Goal: Information Seeking & Learning: Learn about a topic

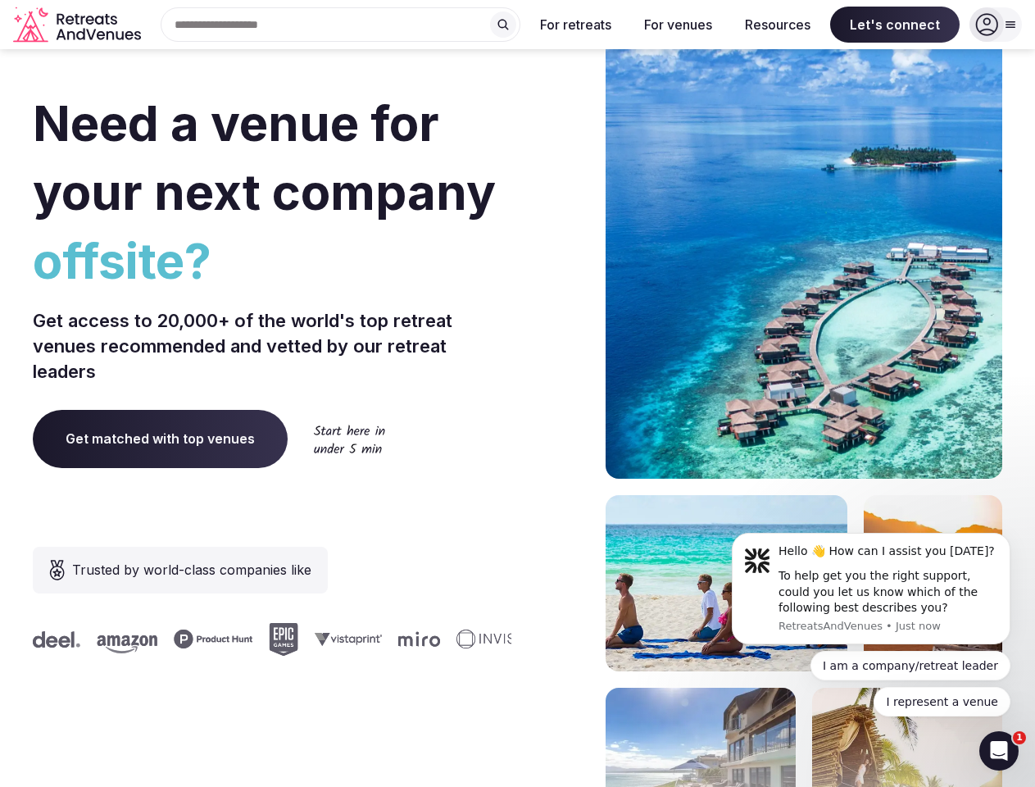
click at [517, 393] on div "Need a venue for your next company offsite? Get access to 20,000+ of the world'…" at bounding box center [518, 491] width 970 height 988
click at [341, 25] on input "text" at bounding box center [341, 24] width 360 height 34
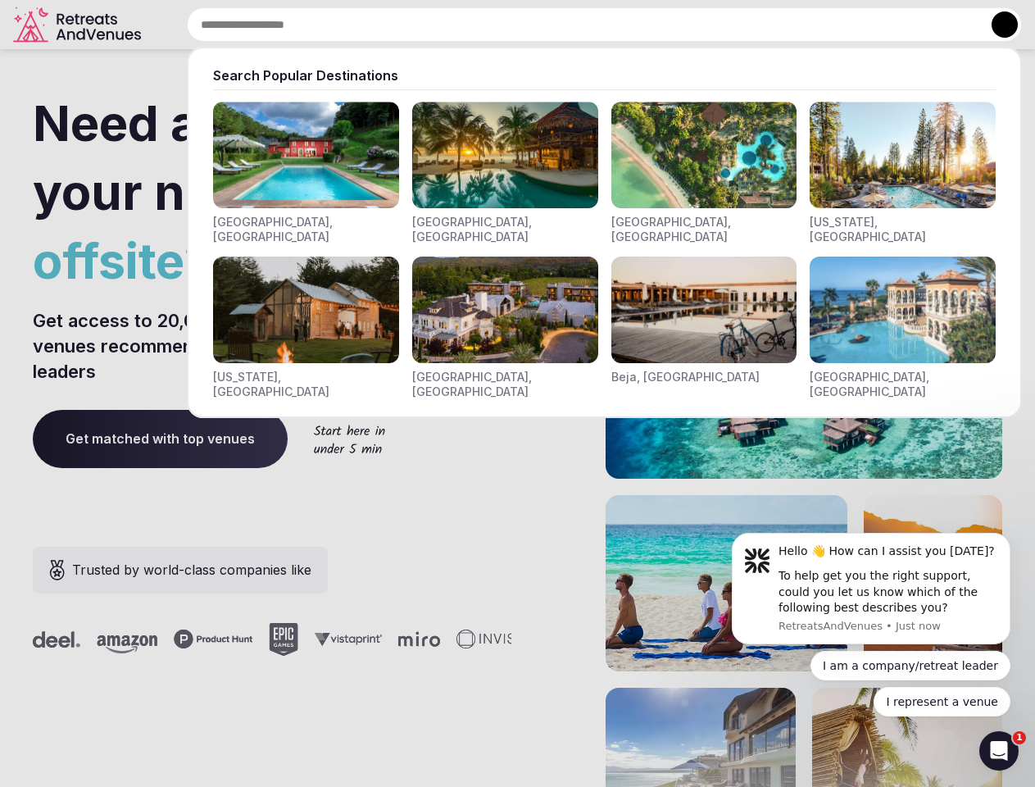
click at [503, 25] on input "text" at bounding box center [604, 24] width 835 height 34
click at [576, 25] on input "text" at bounding box center [604, 24] width 835 height 34
click at [678, 25] on input "text" at bounding box center [604, 24] width 835 height 34
click at [778, 25] on input "text" at bounding box center [604, 24] width 835 height 34
click at [895, 25] on input "text" at bounding box center [604, 24] width 835 height 34
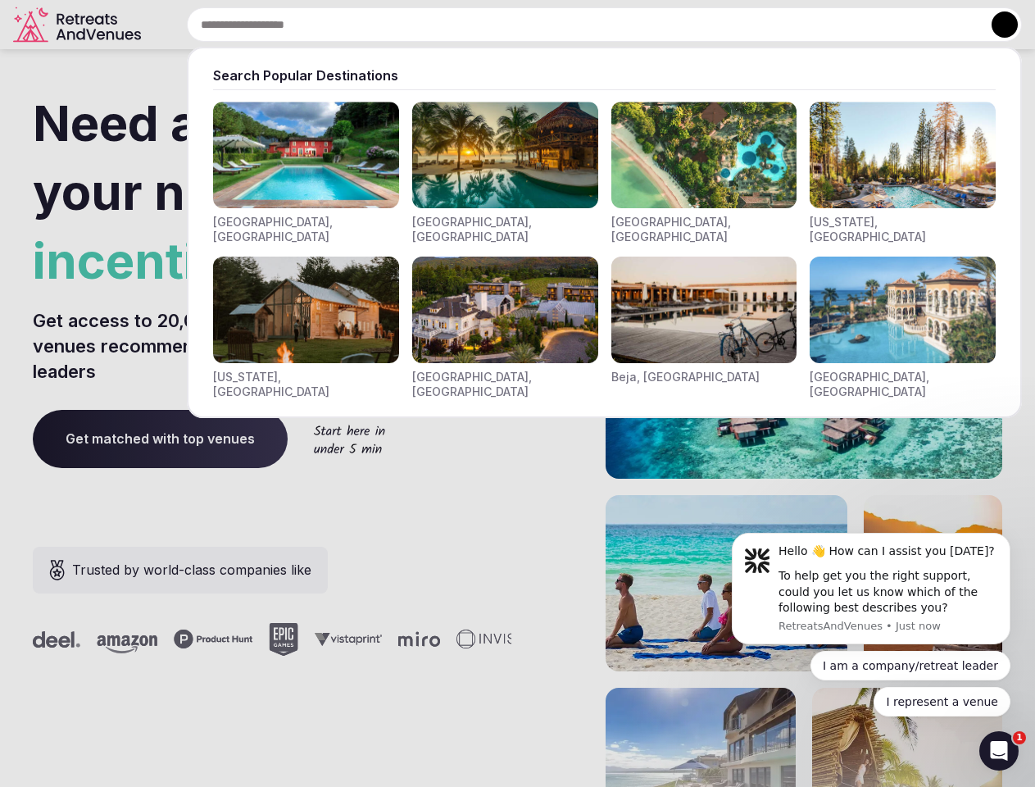
click at [996, 25] on button at bounding box center [1005, 24] width 26 height 26
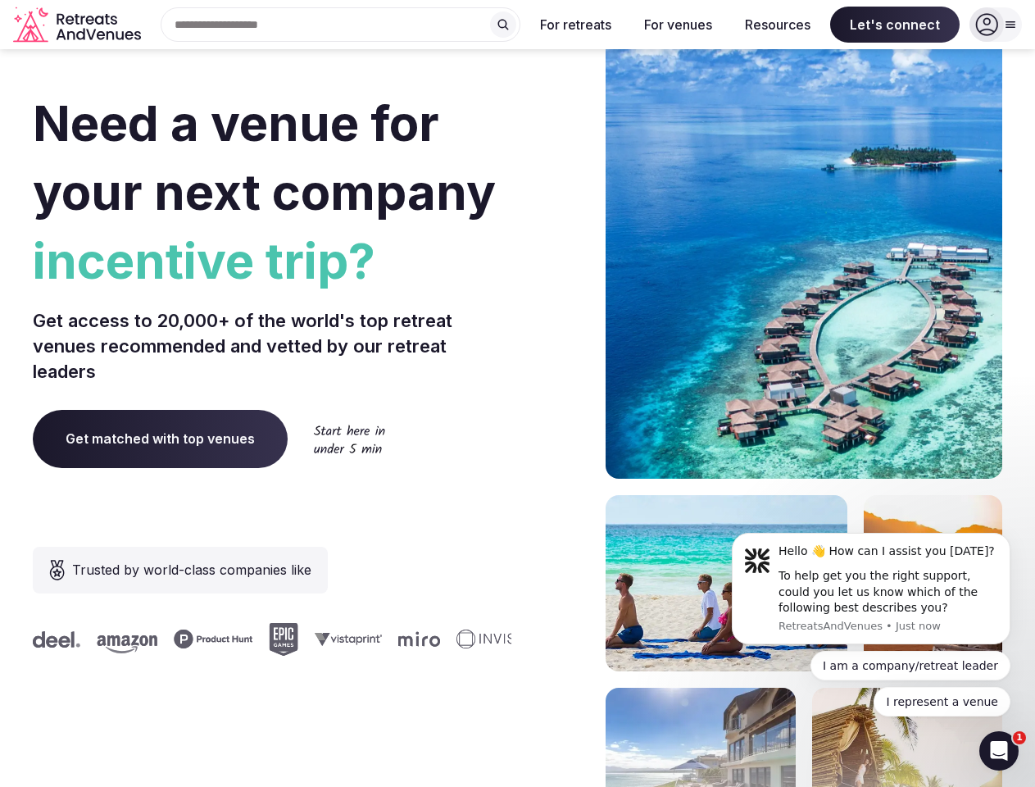
click at [871, 588] on div "To help get you the right support, could you let us know which of the following…" at bounding box center [889, 592] width 220 height 48
